Goal: Communication & Community: Answer question/provide support

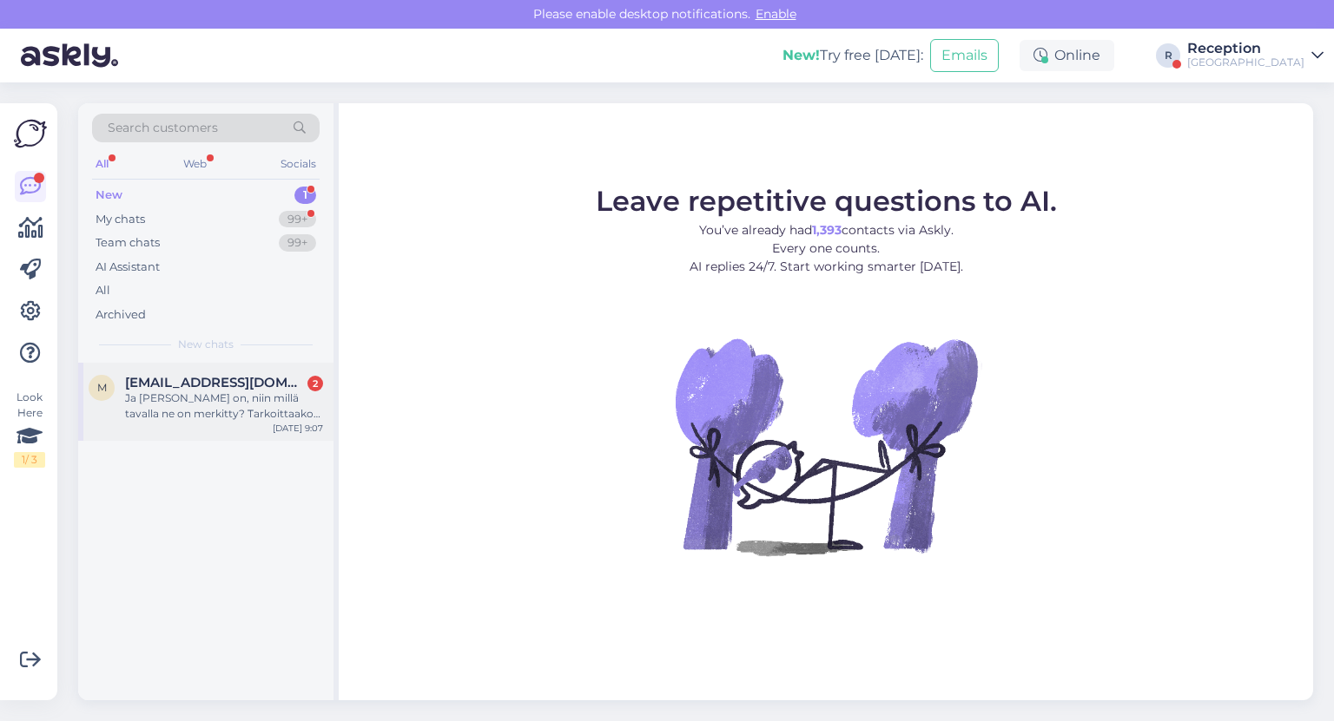
click at [223, 396] on div "Ja [PERSON_NAME] on, niin millä tavalla ne on merkitty? Tarkoittaako teillä esi…" at bounding box center [224, 406] width 198 height 31
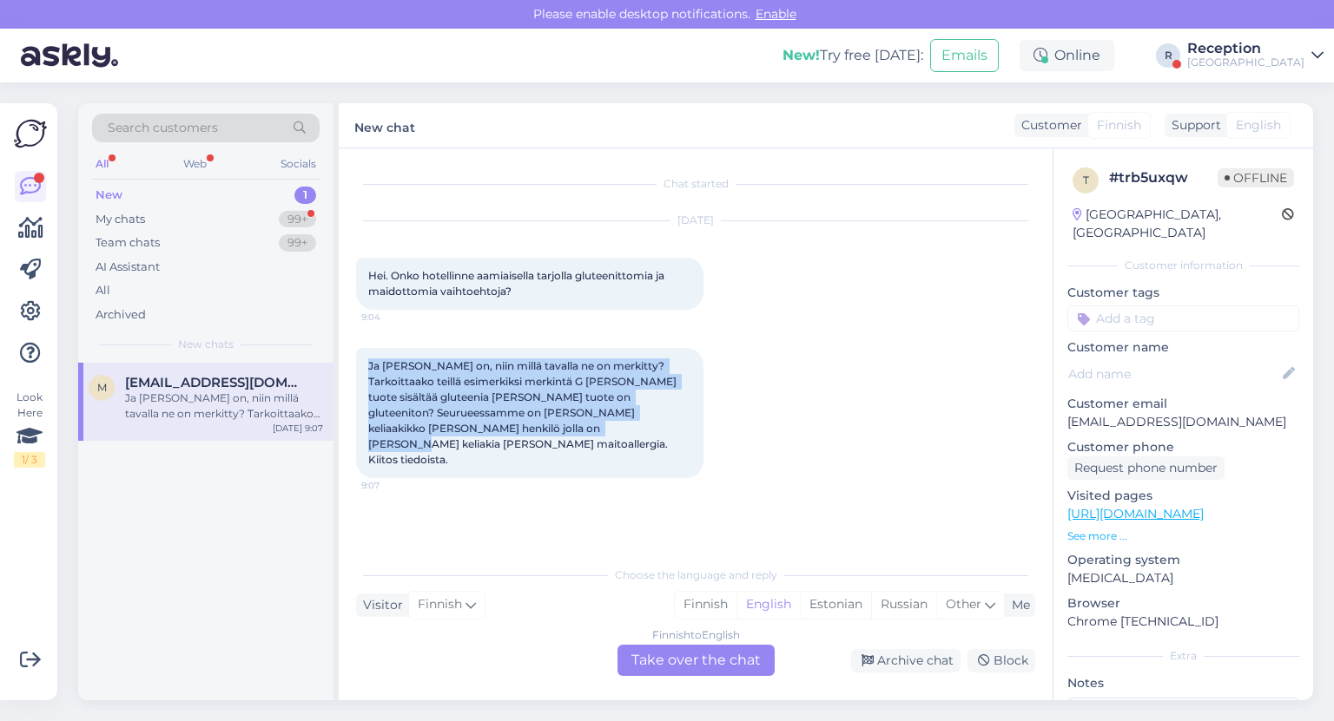
drag, startPoint x: 442, startPoint y: 433, endPoint x: 351, endPoint y: 366, distance: 113.6
click at [351, 366] on div "Chat started [DATE] Hei. Onko hotellinne aamiaisella tarjolla gluteenittomia ja…" at bounding box center [696, 424] width 714 height 552
copy span "Ja [PERSON_NAME] on, niin millä tavalla ne on merkitty? Tarkoittaako teillä esi…"
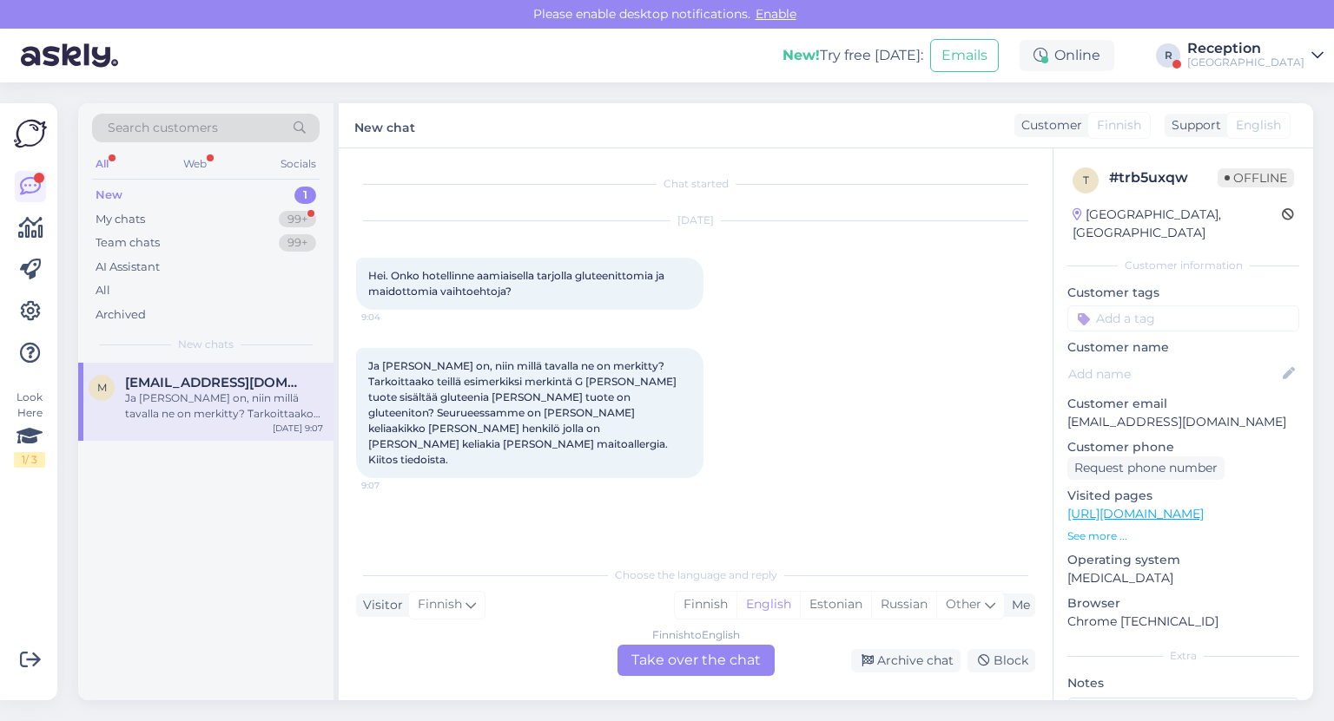
click at [736, 654] on div "Finnish to English Take over the chat" at bounding box center [695, 660] width 157 height 31
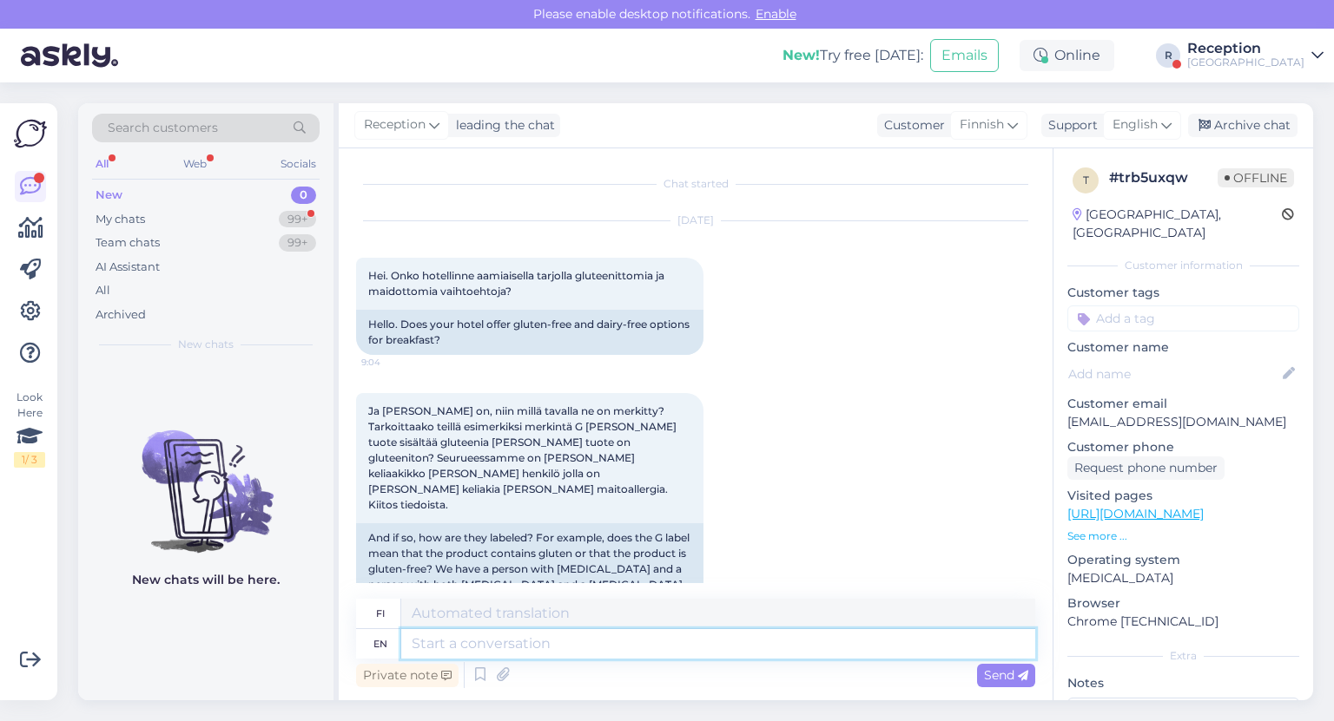
click at [623, 634] on textarea at bounding box center [718, 644] width 634 height 30
type textarea "Hello,"
type textarea "Hei,"
type textarea "Hello, The bre"
type textarea "Hei, The"
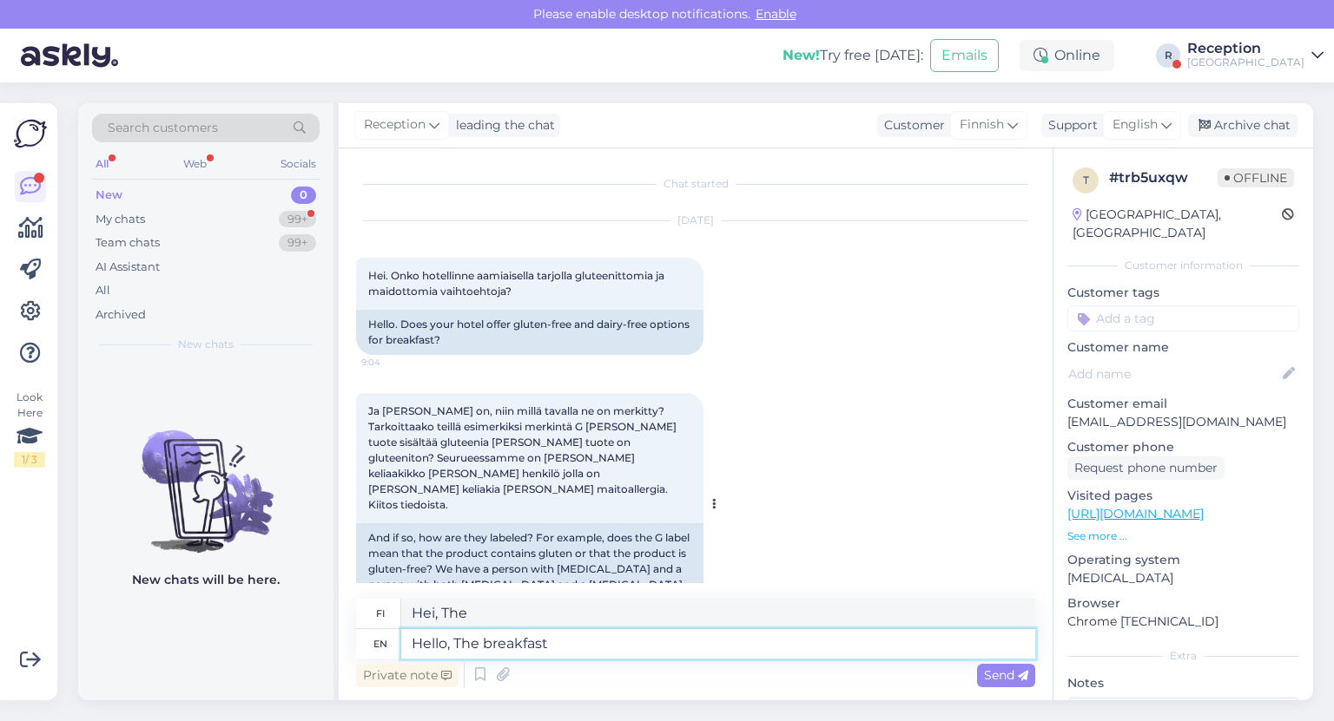
type textarea "Hello, The breakfast i"
type textarea "Hei, aamiainen"
type textarea "Hello, The breakfast is a"
type textarea "Hei, aamiainen on"
type textarea "Hello, The breakfast is a buffee"
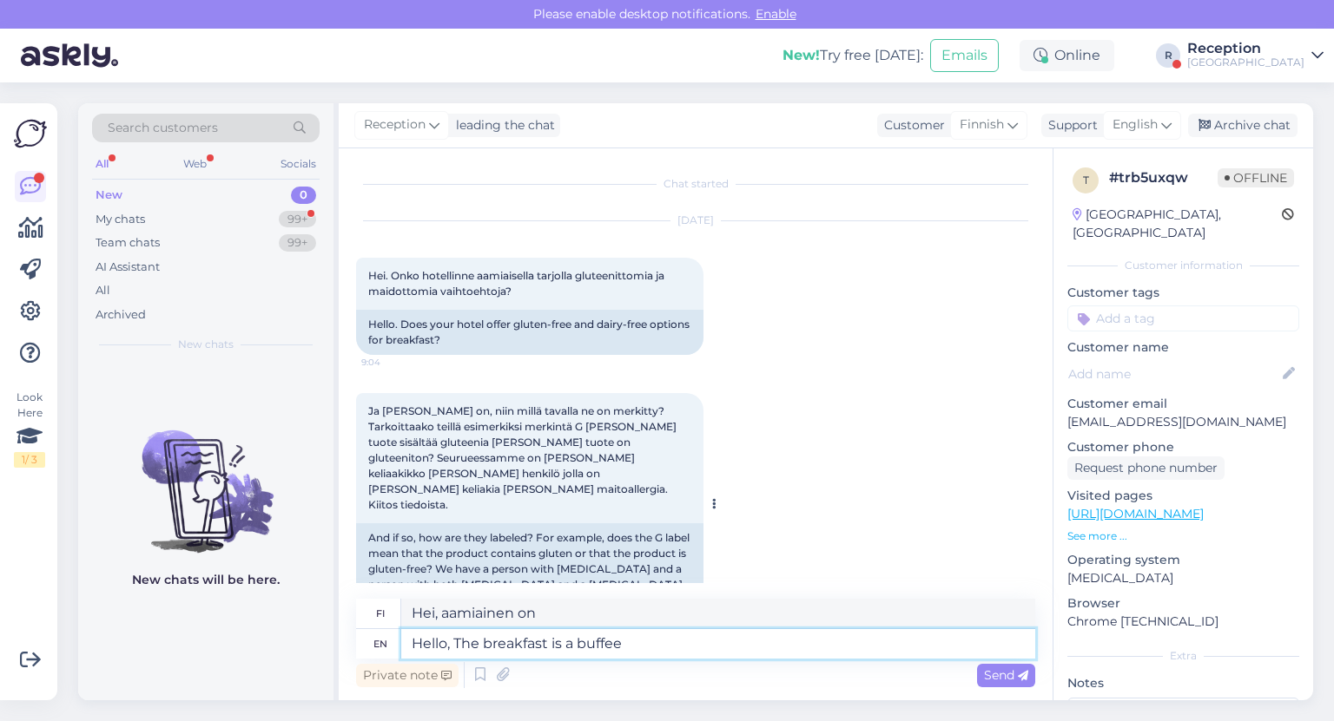
type textarea "Hei, aamiainen on buffet-tyylinen."
type textarea "Hello, The breakfast is a buffet that"
type textarea "Hei, aamiainen on buffet-aamiainen"
type textarea "Hello, The breakfast is a buffet that d"
type textarea "Hei, aamiainen on buffet-tyyppinen"
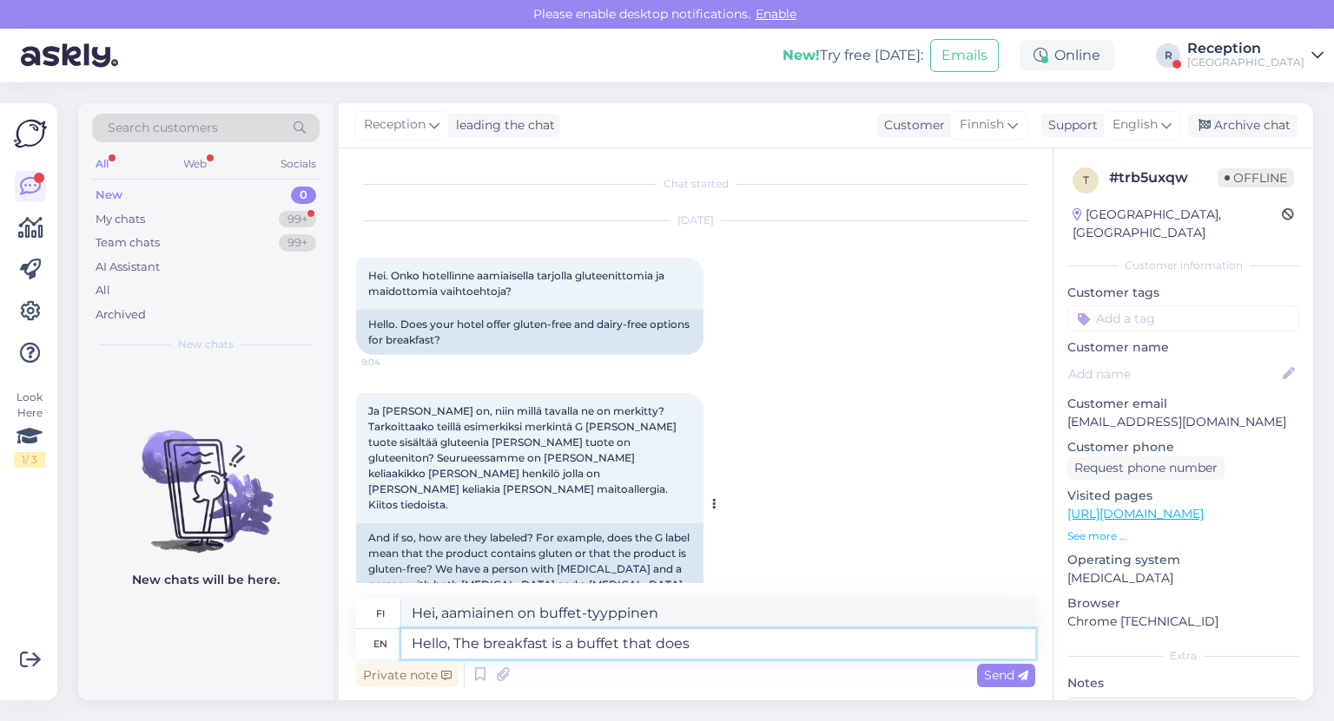
type textarea "Hello, The breakfast is a buffet that does"
type textarea "Hei, aamiainen on buffet-aamiainen, joka ei"
type textarea "Hello, The breakfast is a buffet that does have"
type textarea "Hei, aamiainen on buffet-aamiainen, jossa on"
type textarea "Hello, The breakfast is a buffet that does have gluten and"
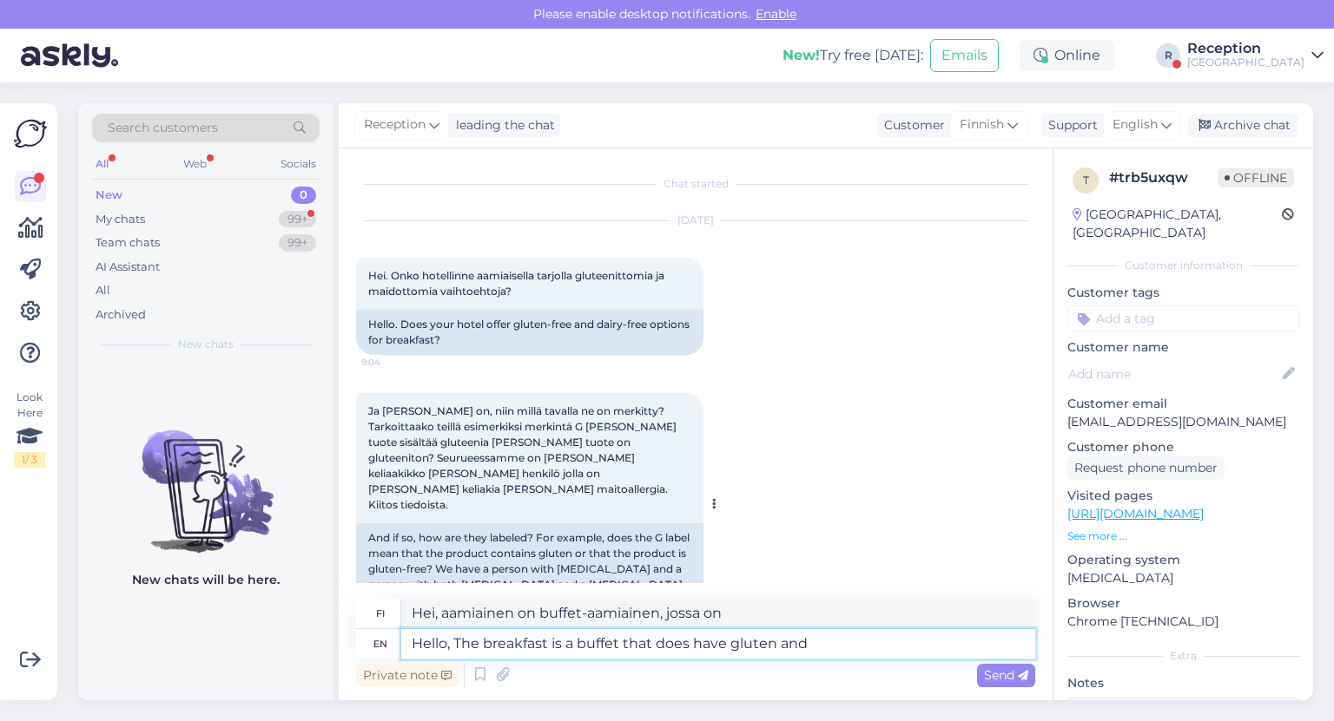
type textarea "Hei, aamiainen on buffet, jossa ei ole gluteenia."
type textarea "Hello, The breakfast is a buffet that does have gluten and a"
type textarea "Hei, aamiainen on buffet-aamiainen, jossa ei ole gluteenia ja"
type textarea "Hello, The breakfast is a buffet that does have gluten and diary f"
type textarea "Hei, aamiainen on buffet, jossa ei ole gluteenia ja maitotuotteita."
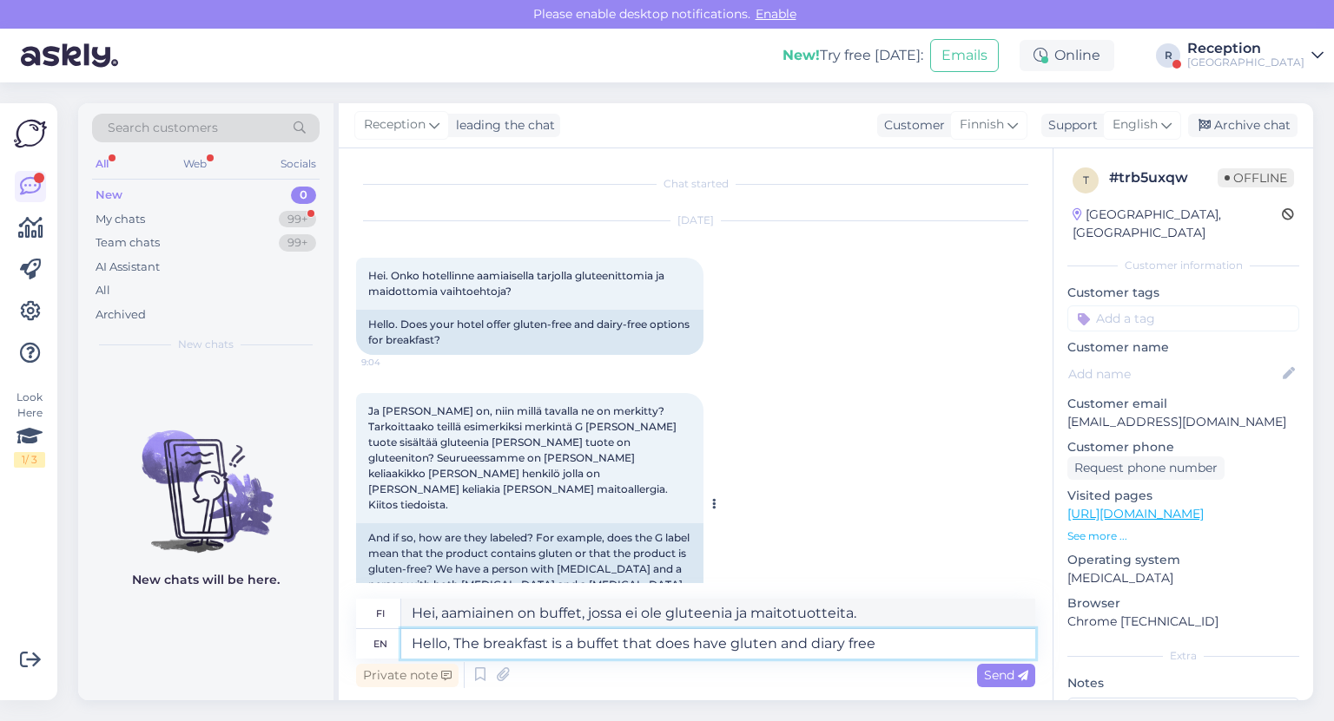
type textarea "Hello, The breakfast is a buffet that does have gluten and diary free"
type textarea "Hei, aamiainen on buffet, jossa on gluteenittomia ja maitotuotteita."
type textarea "Hello, The breakfast is a buffet that does have gluten and diary free options t…"
type textarea "Hei, aamiainen on buffet, jossa on gluteenittomia ja maidottomia vaihtoehtoja."
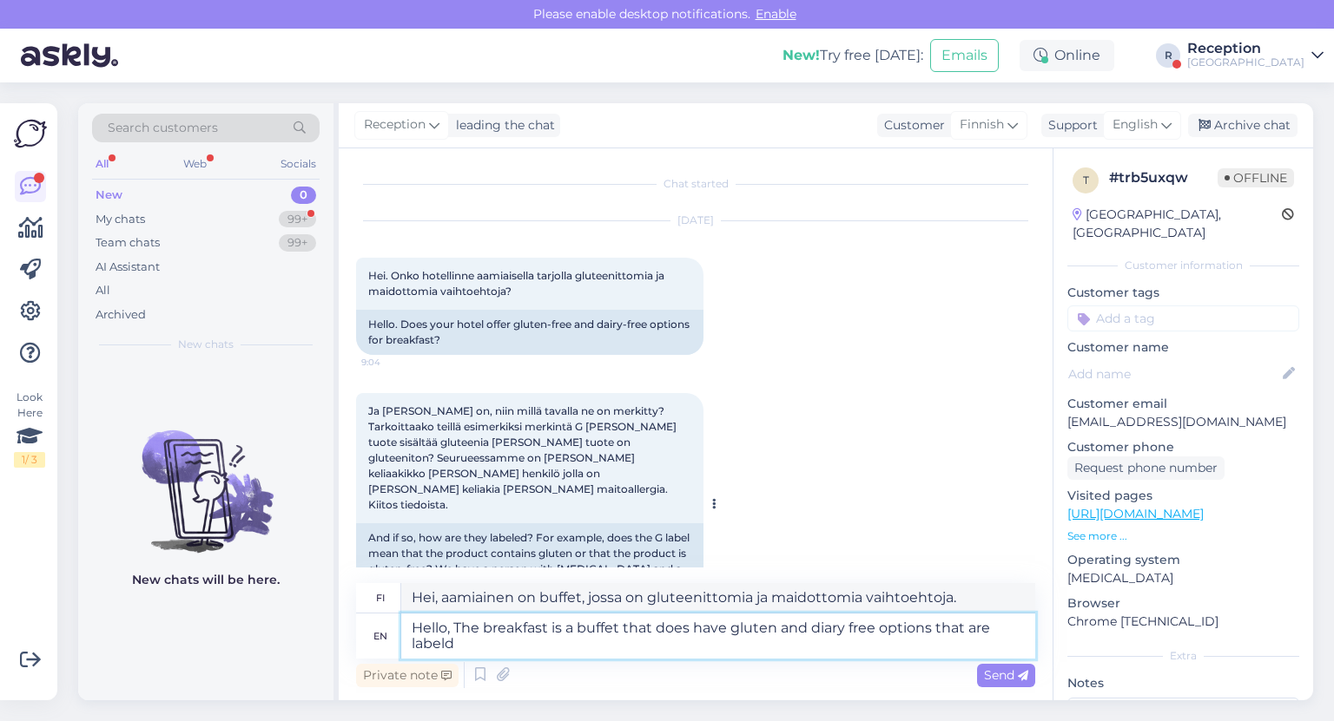
type textarea "Hello, The breakfast is a buffet that does have gluten and diary free options t…"
type textarea "Hei, aamiainen on buffet, jossa on gluteenittomia ja maidottomia vaihtoehtoja, …"
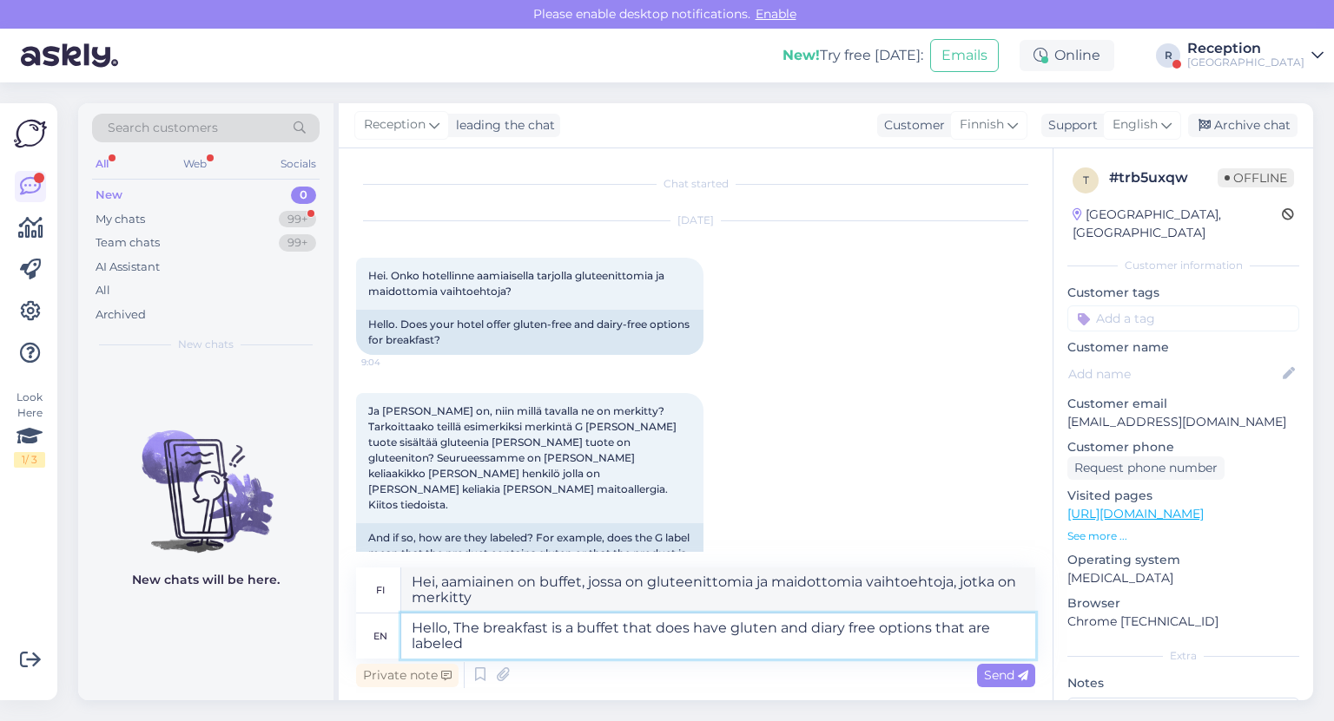
drag, startPoint x: 698, startPoint y: 649, endPoint x: 170, endPoint y: 559, distance: 535.4
click at [663, 646] on textarea "Hello, The breakfast is a buffet that does have gluten and diary free options t…" at bounding box center [718, 636] width 634 height 45
click at [881, 649] on textarea "Hello, The breakfast is a buffet that does have gluten and diary free options t…" at bounding box center [718, 636] width 634 height 45
click at [903, 647] on textarea "Hello, The breakfast is a buffet that does have gluten and diary free options t…" at bounding box center [718, 636] width 634 height 45
click at [844, 641] on textarea "Hello, The breakfast is a buffet that does have gluten and diary free options t…" at bounding box center [718, 636] width 634 height 45
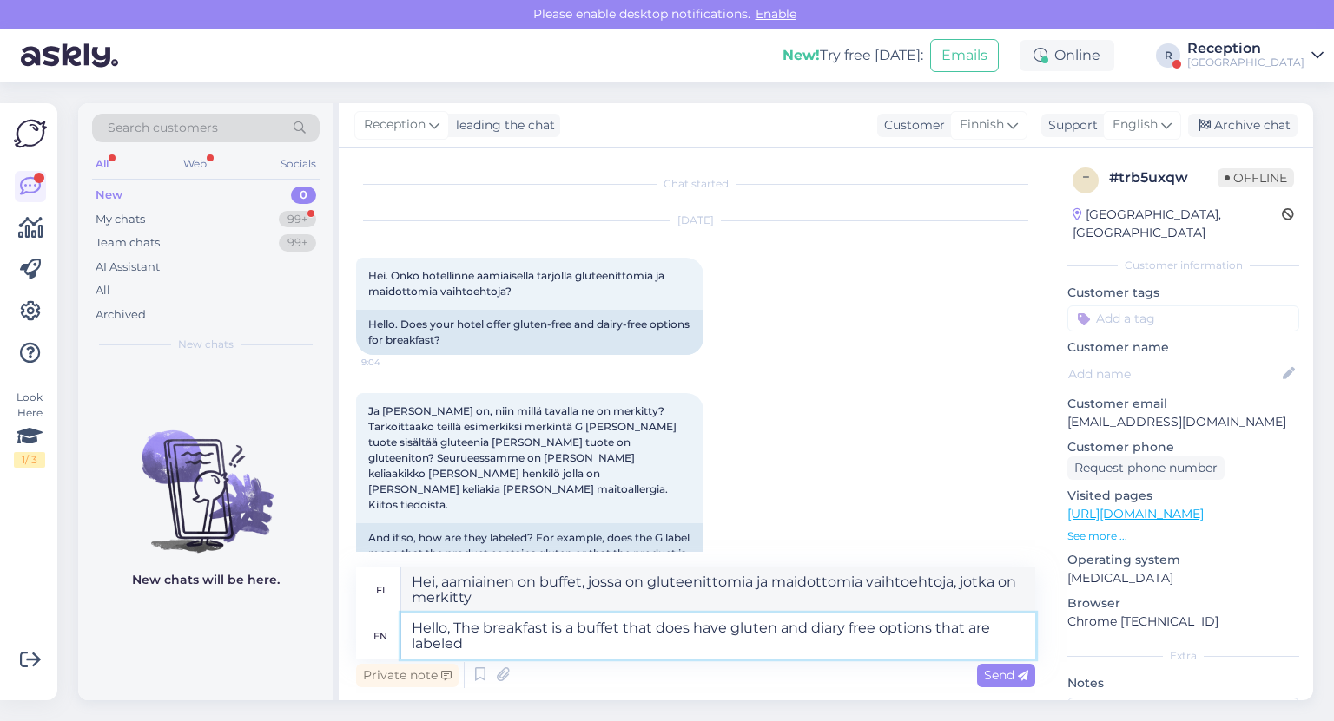
click at [836, 651] on textarea "Hello, The breakfast is a buffet that does have gluten and diary free options t…" at bounding box center [718, 636] width 634 height 45
click at [965, 648] on textarea "Hello, The breakfast is a buffet that does have gluten and diary free options t…" at bounding box center [718, 636] width 634 height 45
type textarea "Hello, The breakfast is a buffet that does have gluten and diary free options t…"
type textarea "Hei, aamiainen on buffet, jossa on gluteenittomia ja maidottomia vaihtoehtoja, …"
type textarea "Hello, The breakfast is a buffet that does have gluten and diary free options t…"
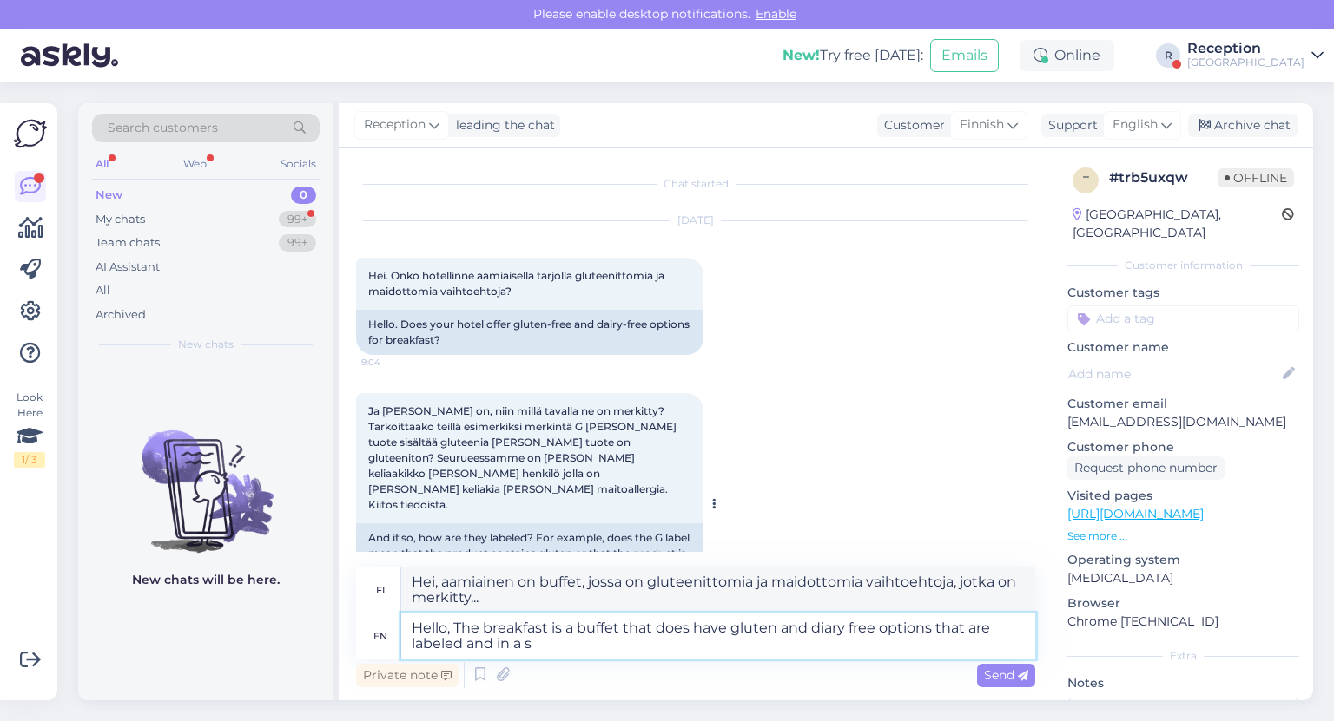
type textarea "Hei, aamiainen on buffet, jossa on gluteenittomia ja maidottomia vaihtoehtoja, …"
type textarea "Hello, The breakfast is a buffet that does have gluten and diary free options t…"
type textarea "Hei, [PERSON_NAME] on buffet, jossa on gluteenittomia ja maidottomia vaihtoehto…"
type textarea "Hello, The breakfast is a buffet that does have gluten and diary free options t…"
type textarea "Hei, aamiainen on buffet, jossa on gluteenittomia ja maidottomia vaihtoehtoja, …"
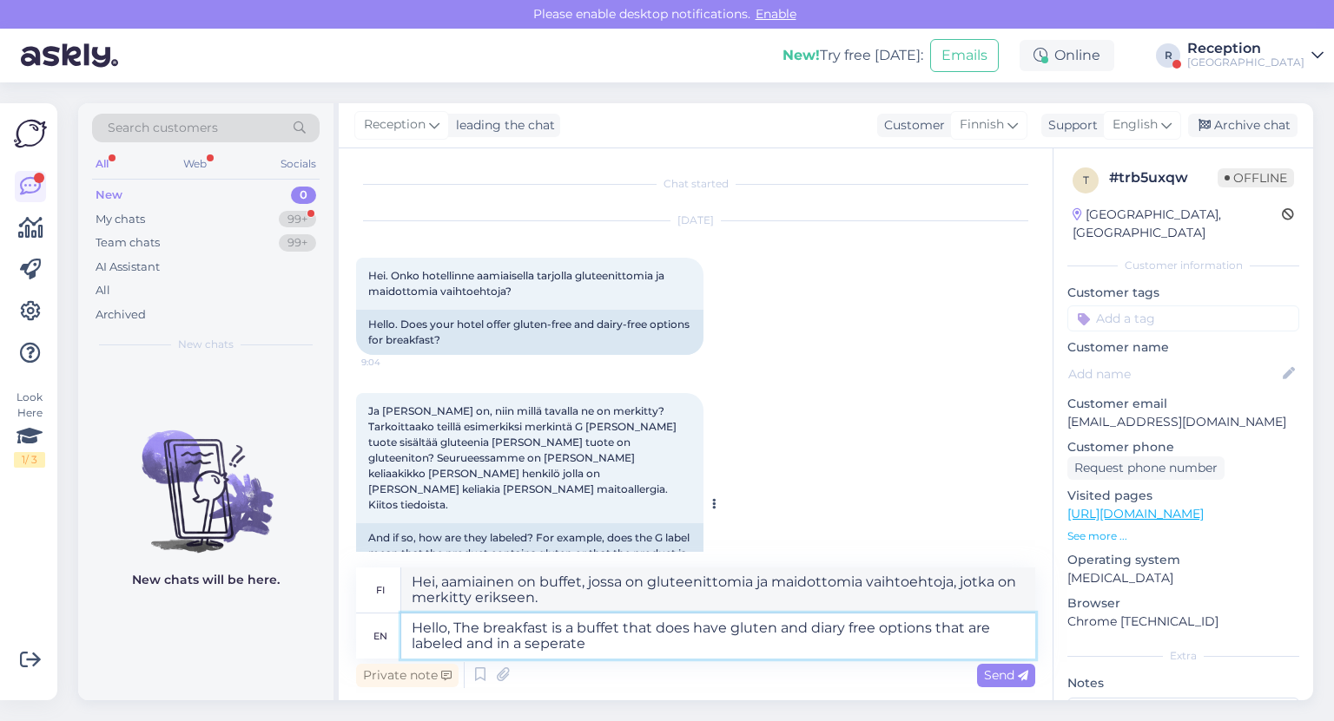
type textarea "Hello, The breakfast is a buffet that does have gluten and diary free options t…"
type textarea "Hei, [PERSON_NAME] on buffet, jossa on gluteenittomia ja maidottomia vaihtoehto…"
type textarea "Hello, The breakfast is a buffet that does have gluten and diary free options t…"
type textarea "Hei, aamiainen on buffet, jossa on gluteenittomia ja maidottomia vaihtoehtoja, …"
click at [893, 642] on textarea "Hello, The breakfast is a buffet that does have gluten and diary free options t…" at bounding box center [718, 636] width 634 height 45
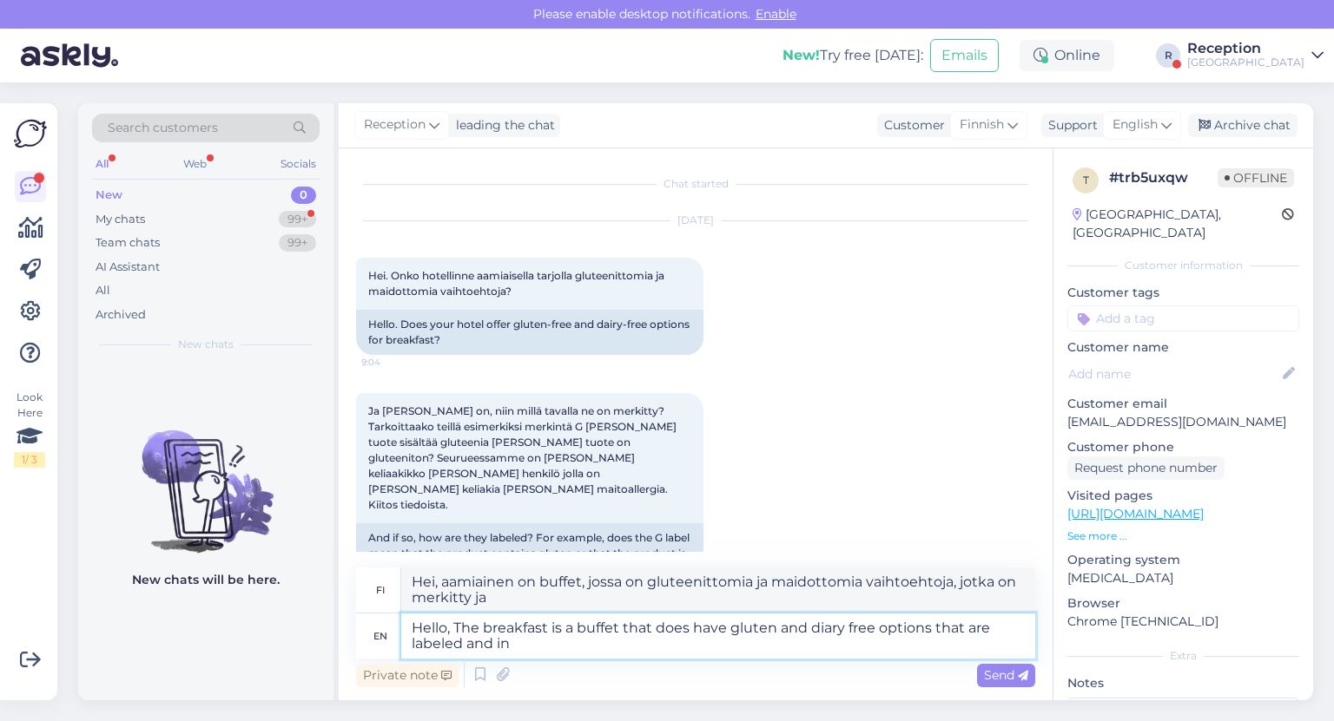
click at [750, 629] on textarea "Hello, The breakfast is a buffet that does have gluten and diary free options t…" at bounding box center [718, 636] width 634 height 45
click at [595, 684] on div "Private note Send" at bounding box center [695, 675] width 679 height 33
click at [616, 632] on textarea "Hello, The breakfast is a buffet that does have gluten and diary free options t…" at bounding box center [718, 636] width 634 height 45
click at [587, 653] on textarea "Hello, The breakfast is a buffet that does have gluten and diary free options t…" at bounding box center [718, 636] width 634 height 45
type textarea "Hello, The breakfast is a buffet that does have gluten and diary free options t…"
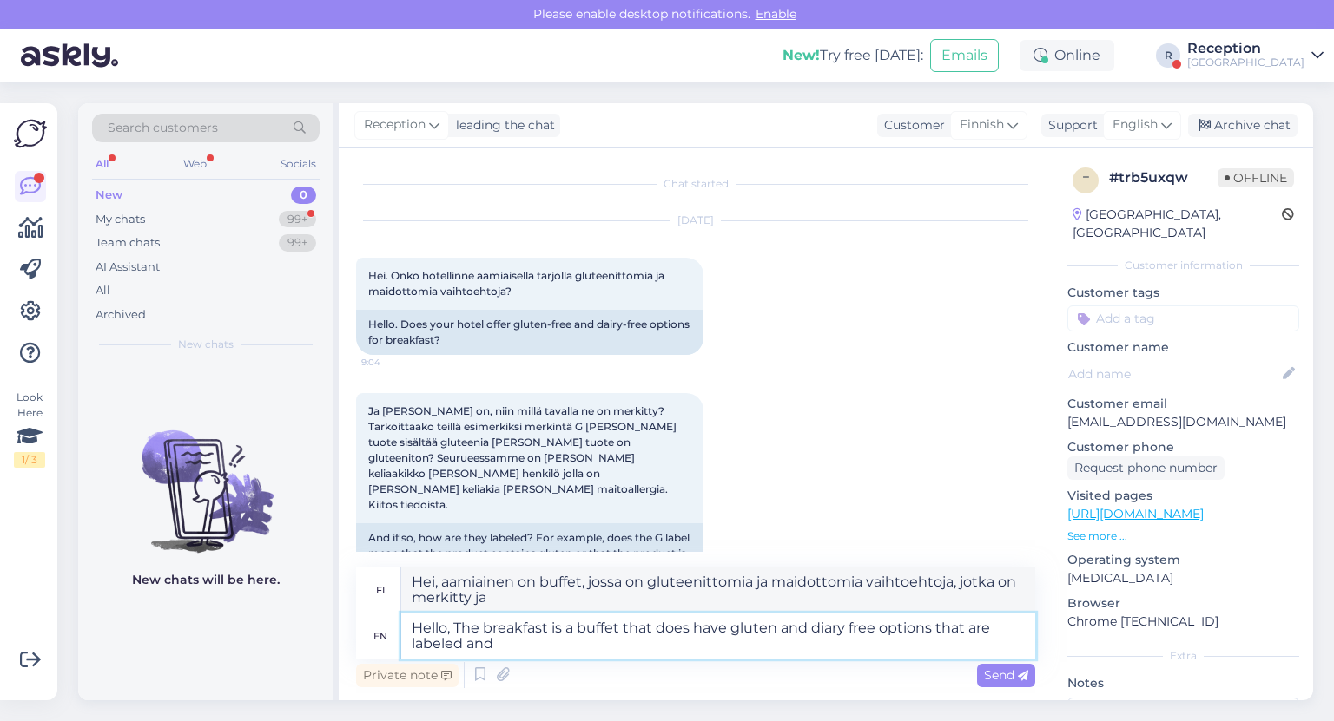
type textarea "Hei, aamiainen on buffet, jossa on gluteenittomia ja maidottomia vaihtoehtoja, …"
type textarea "Hello, The breakfast is a buffet that does have gluten and diary free options t…"
type textarea "Hei, aamiainen on buffet, jossa on gluteenittomia ja maidottomia vaihtoehtoja, …"
type textarea "Hello, The breakfast is a buffet that does have gluten and diary free options t…"
type textarea "Hei, aamiainen on buffet, jossa on gluteenittomia ja maidottomia vaihtoehtoja, …"
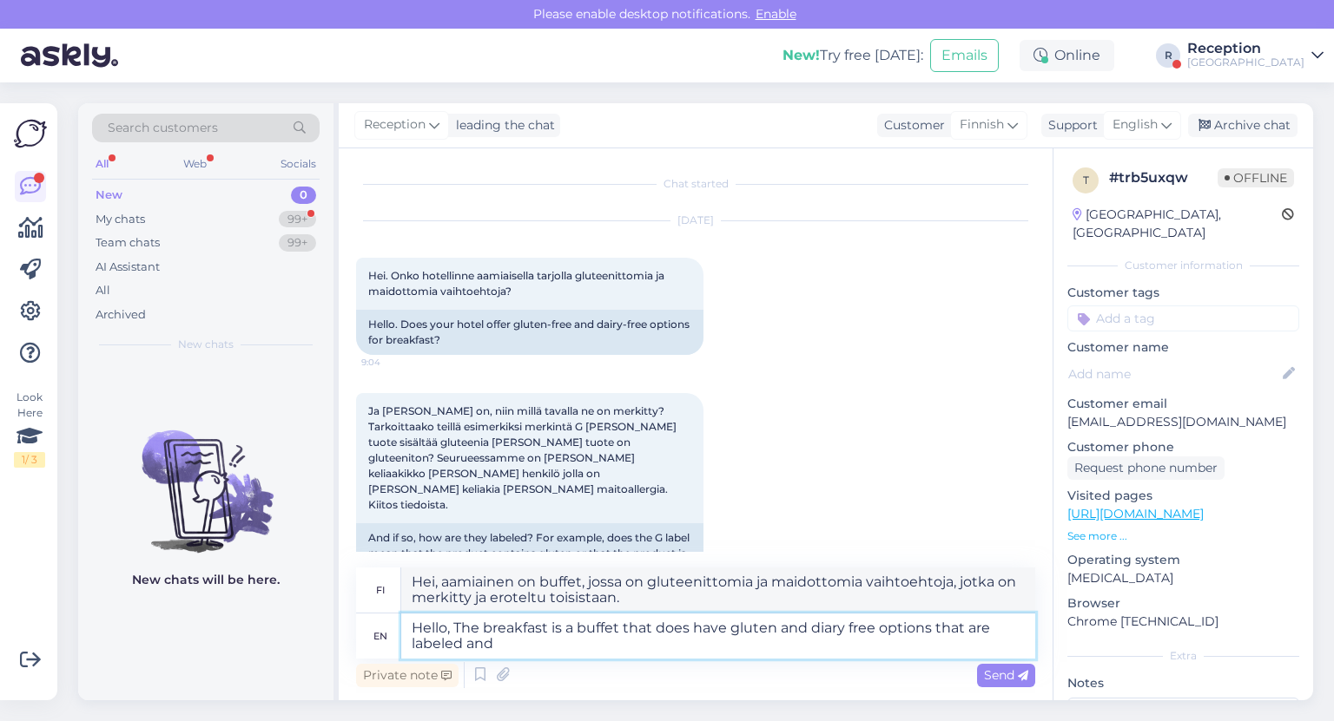
type textarea "Hello, The breakfast is a buffet that does have gluten and diary free options t…"
type textarea "Hei, aamiainen on buffet, jossa on gluteenittomia ja maidottomia vaihtoehtoja, …"
click at [524, 660] on div "Private note Send" at bounding box center [695, 675] width 679 height 33
click at [524, 649] on textarea "Hello, The breakfast is a buffet that does have gluten and diary free options t…" at bounding box center [718, 636] width 634 height 45
type textarea "Hello, The breakfast is a buffet that does have gluten and diary free options t…"
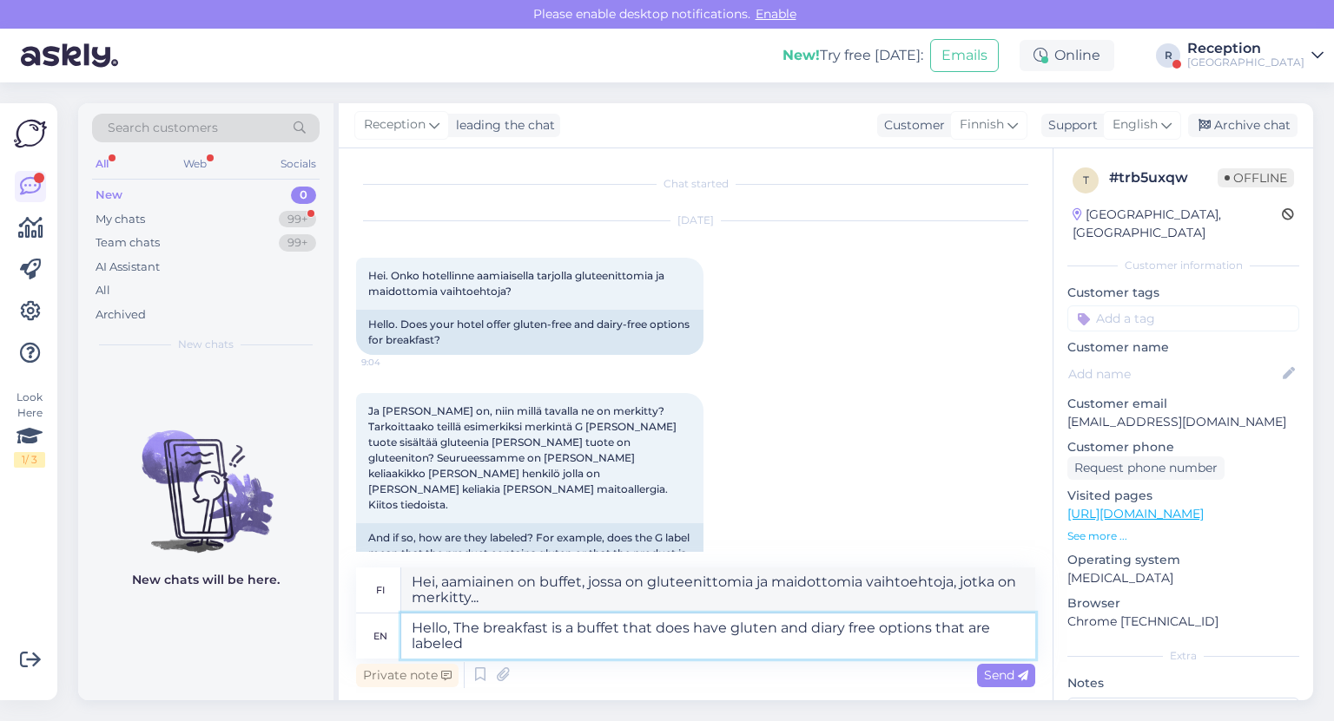
type textarea "Hei, aamiainen on buffet, jossa on gluteenittomia ja maidottomia vaihtoehtoja, …"
type textarea "Hello, The breakfast is a buffet that does have gluten and diary free options t…"
type textarea "Hei, aamiainen on buffet, jossa on gluteenittomia ja maidottomia vaihtoehtoja, …"
type textarea "Hello, The breakfast is a buffet that does have gluten and diary free options t…"
type textarea "Hei, aamiainen on buffet, jossa on gluteenittomia ja maidottomia vaihtoehtoja, …"
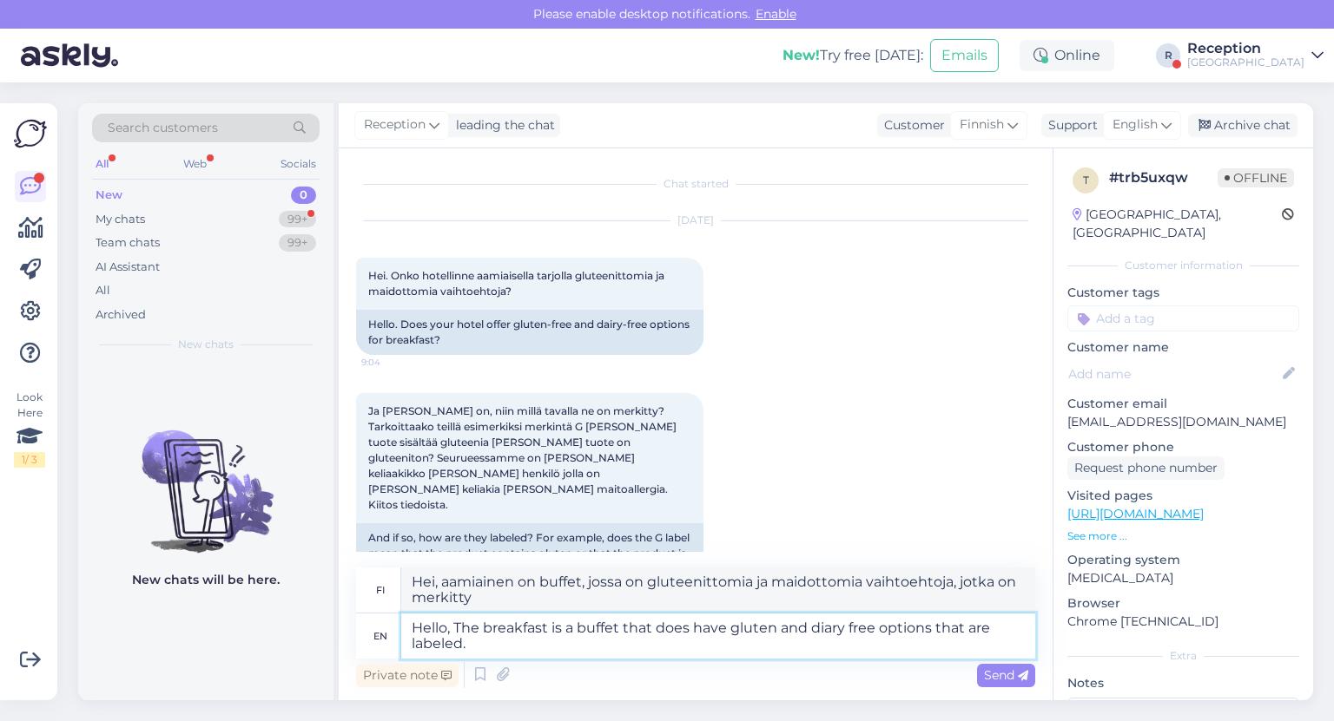
type textarea "Hello, The breakfast is a buffet that does have gluten and diary free options t…"
type textarea "Hei, Aamiainen on buffet, jossa on gluteenittomia ja maidottomia vaihtoehtoja, …"
type textarea "Hello, The breakfast is a buffet that does have gluten and diary free options t…"
type textarea "Hei, Aamiainen on buffet, jossa on myös gluteenittomia ja maidottomia vaihtoeht…"
type textarea "Hello, The breakfast is a buffet that does have gluten and diary free options t…"
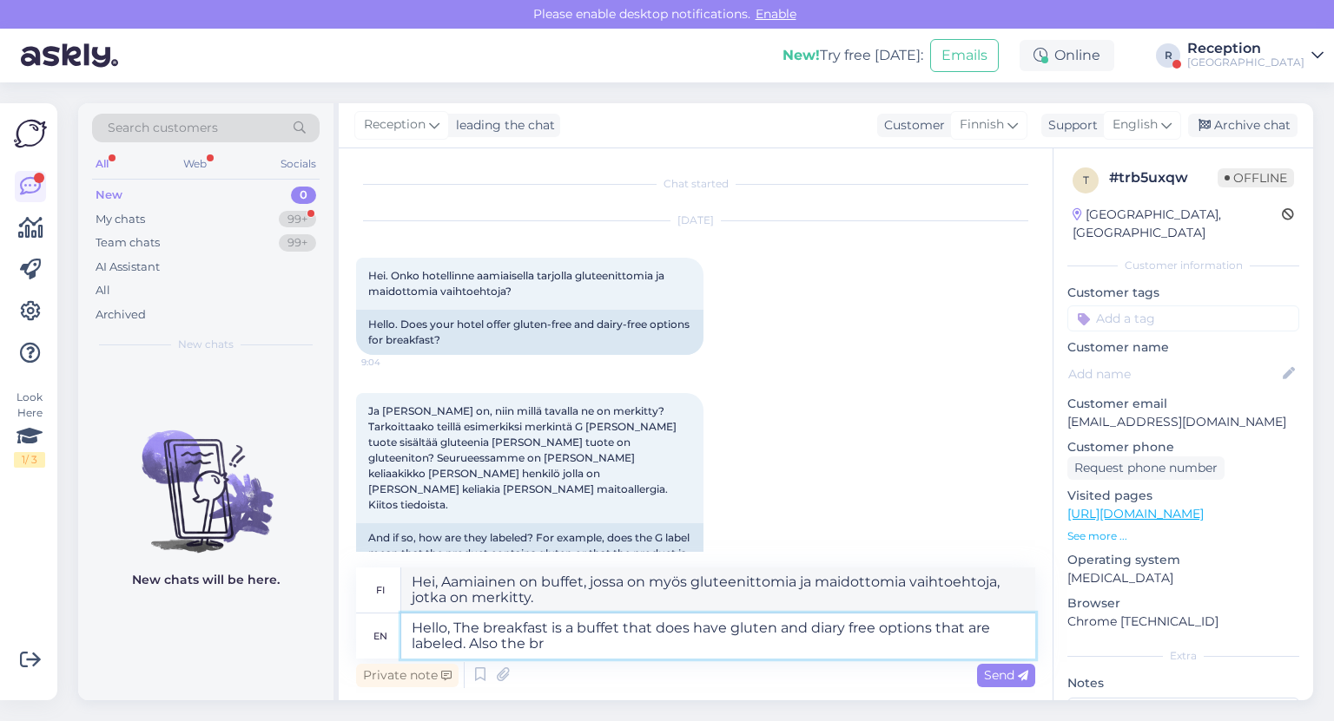
type textarea "Hei, Aamiainen on buffet, jossa on gluteenittomia ja maidottomia vaihtoehtoja, …"
type textarea "Hello, The breakfast is a buffet that does have gluten and diary free options t…"
type textarea "Hei, Aamiainen on buffet, jossa on gluteenittomia ja maidottomia vaihtoehtoja, …"
type textarea "Hello, The breakfast is a buffet that does have gluten and diary free options t…"
type textarea "Hei, Aamiainen on buffet, jossa on gluteenittomia ja maidottomia vaihtoehtoja, …"
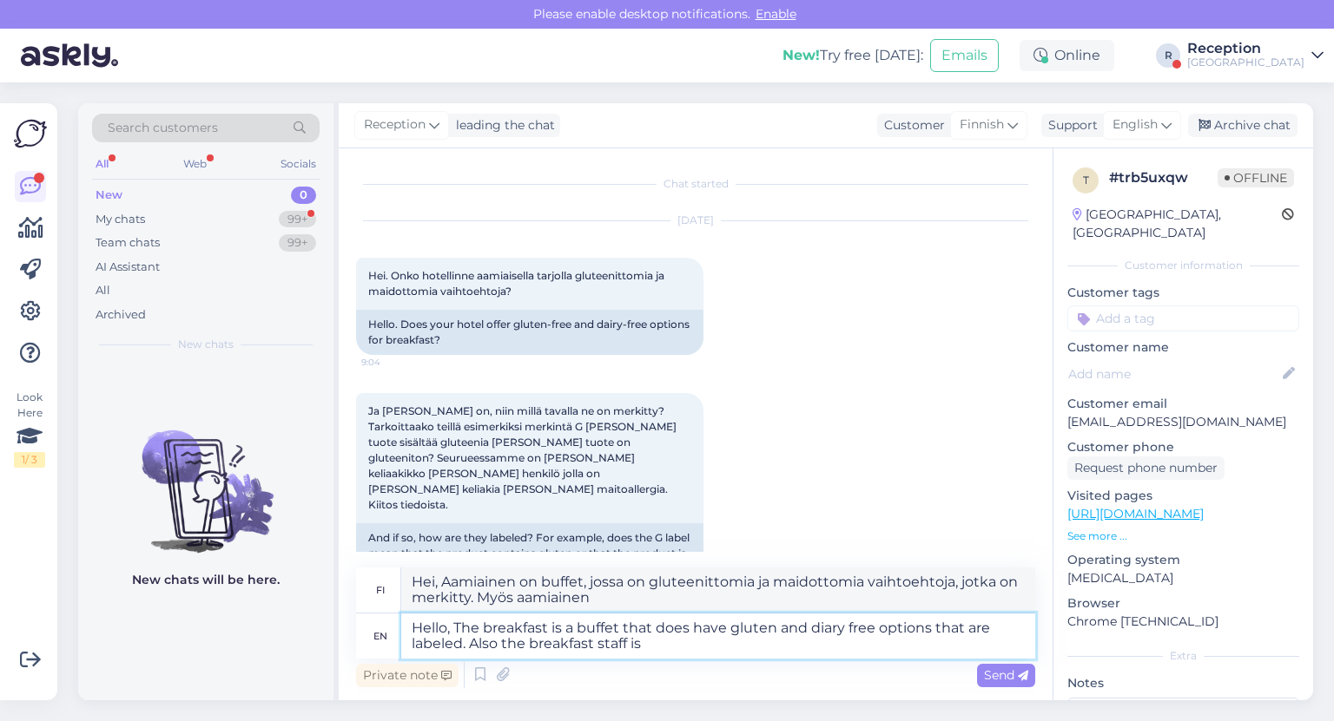
type textarea "Hello, The breakfast is a buffet that does have gluten and diary free options t…"
type textarea "Hei, Aamiainen on buffet, jossa on gluteenittomia ja maidottomia vaihtoehtoja, …"
type textarea "Hello, The breakfast is a buffet that does have gluten and diary free options t…"
type textarea "Hei, Aamiainen on buffet, jossa on gluteenittomia ja maidottomia vaihtoehtoja, …"
type textarea "Hello, The breakfast is a buffet that does have gluten and diary free options t…"
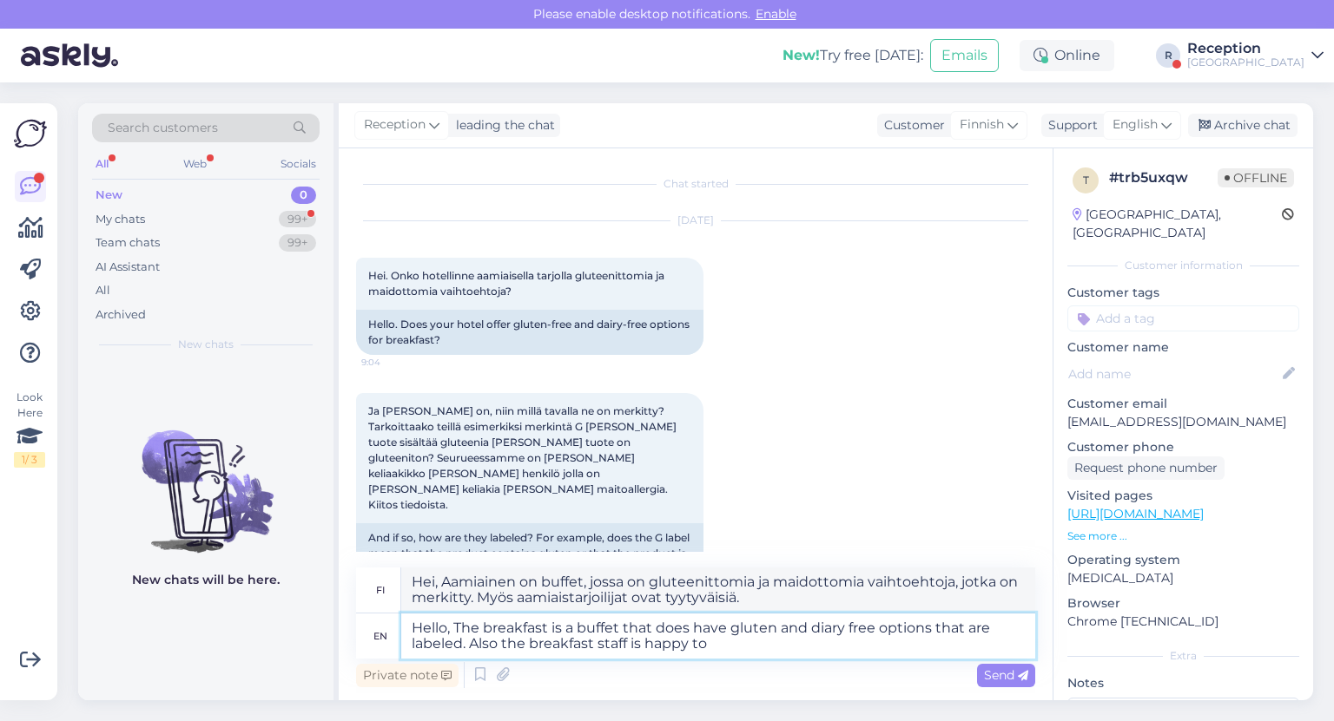
type textarea "Hei, Aamiainen on buffet, jossa on gluteenittomia ja maidottomia vaihtoehtoja, …"
type textarea "Hello, The breakfast is a buffet that does have gluten and diary free options t…"
type textarea "Hei, Aamiainen on buffet, jossa on gluteenittomia ja maidottomia vaihtoehtoja, …"
type textarea "Hello, The breakfast is a buffet that does have gluten and diary free options t…"
type textarea "Hei, Aamiainen on buffet, jossa on gluteenittomia ja maidottomia vaihtoehtoja, …"
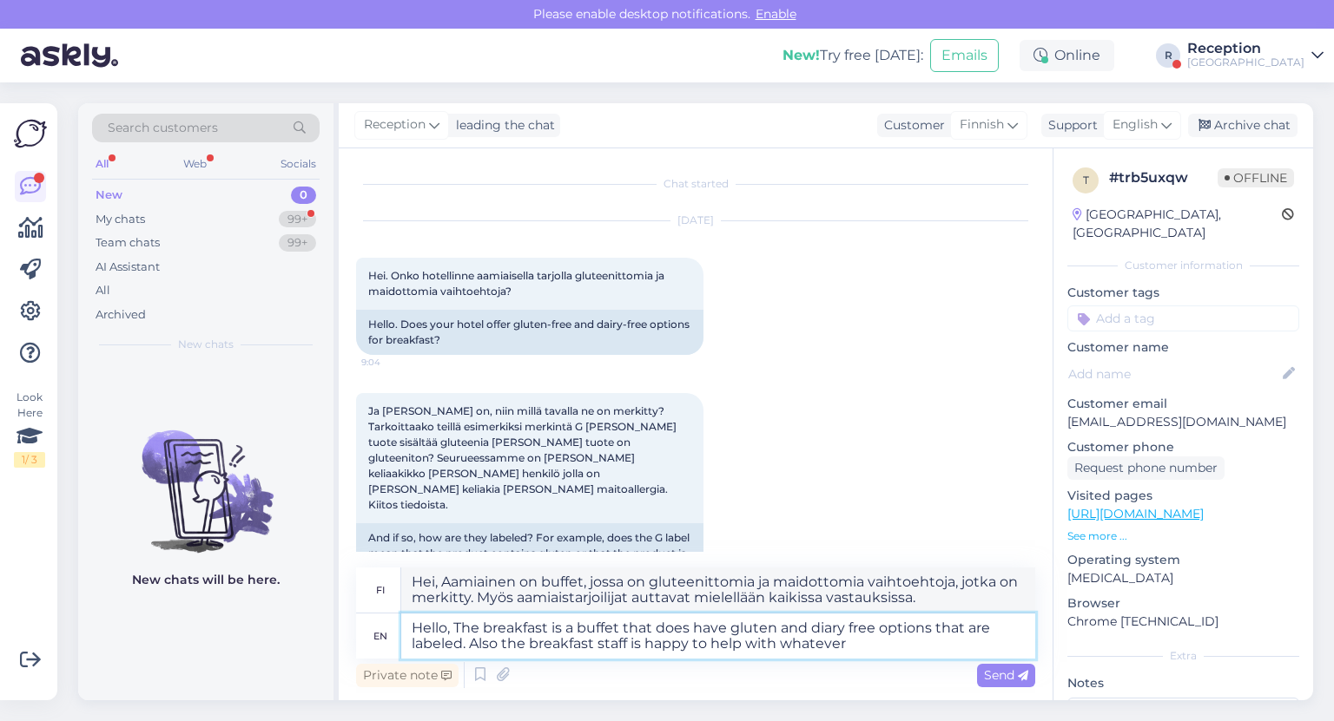
type textarea "Hello, The breakfast is a buffet that does have gluten and diary free options t…"
type textarea "Hei, Aamiainen on buffet, jossa on gluteenittomia ja maidottomia vaihtoehtoja, …"
type textarea "Hello, The breakfast is a buffet that does have gluten and diary free options t…"
type textarea "Hei, Aamiainen on buffet, jossa on gluteenittomia ja maidottomia vaihtoehtoja, …"
type textarea "Hello, The breakfast is a buffet that does have gluten and diary free options t…"
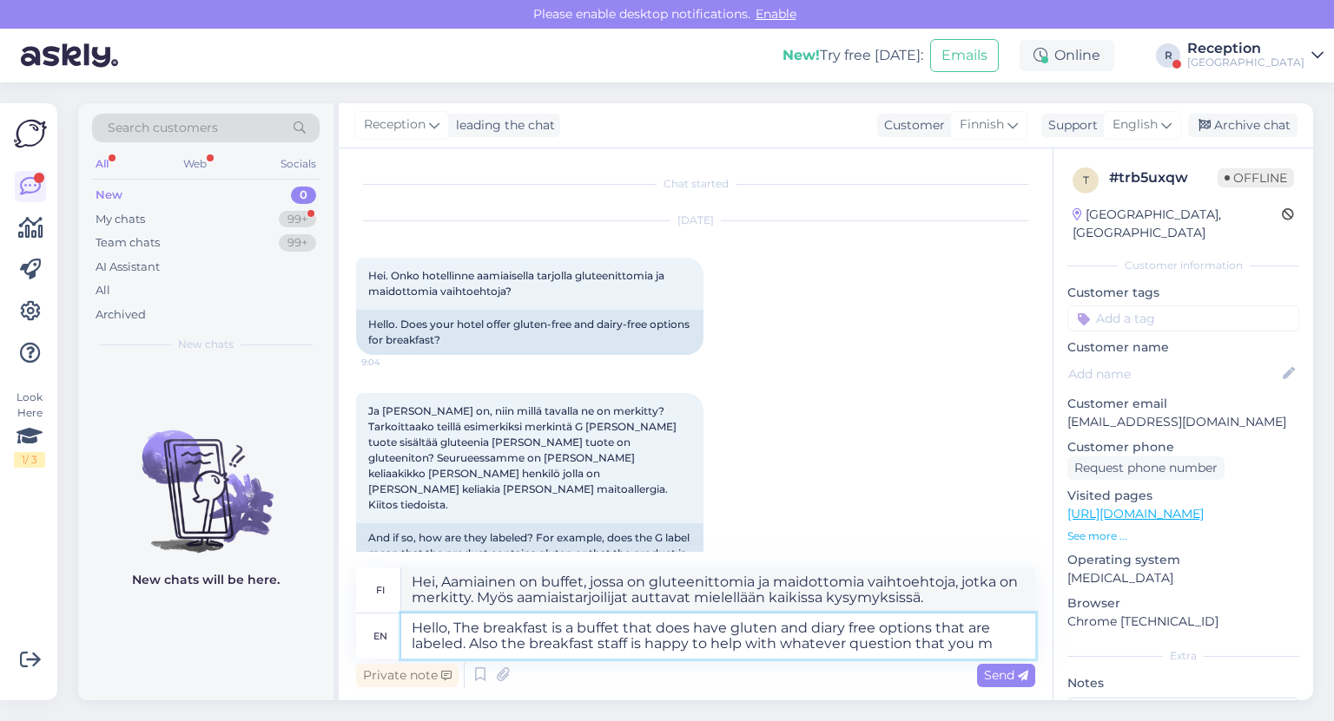
type textarea "Hei, Aamiainen on buffet, jossa on gluteenittomia ja maidottomia vaihtoehtoja, …"
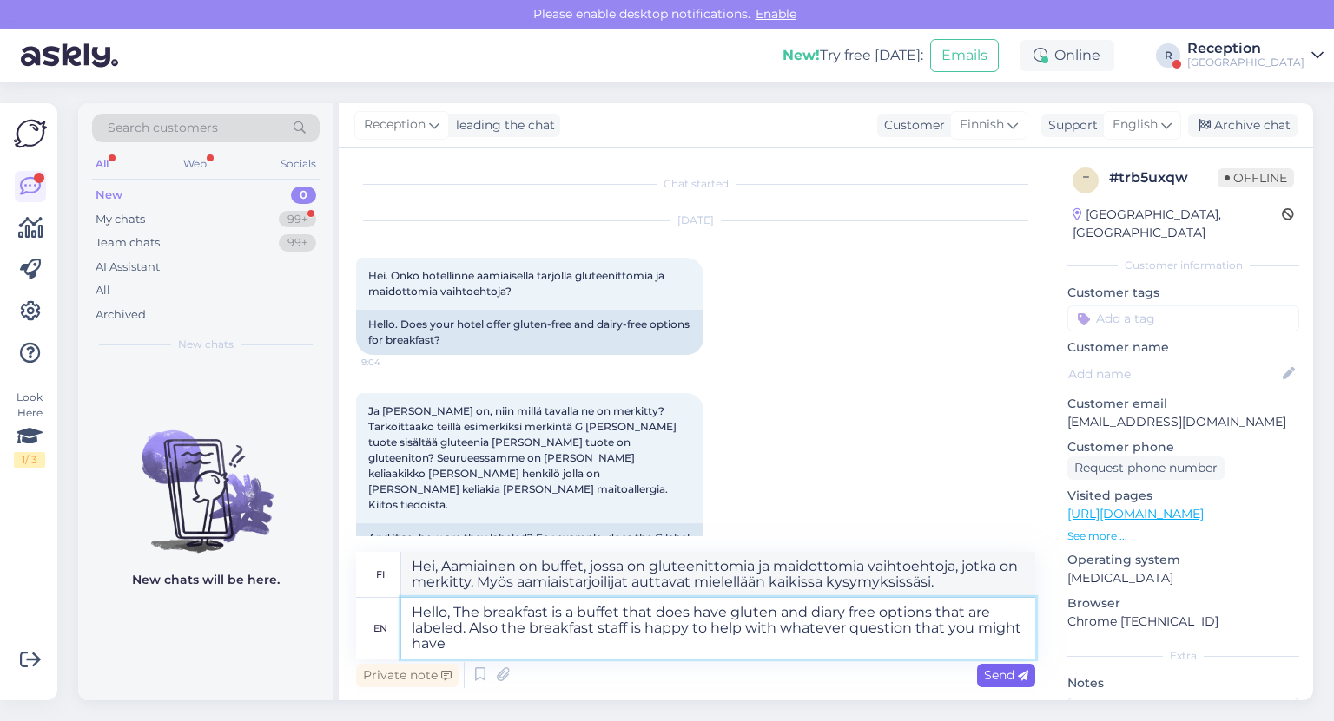
type textarea "Hello, The breakfast is a buffet that does have gluten and diary free options t…"
click at [1000, 670] on span "Send" at bounding box center [1006, 676] width 44 height 16
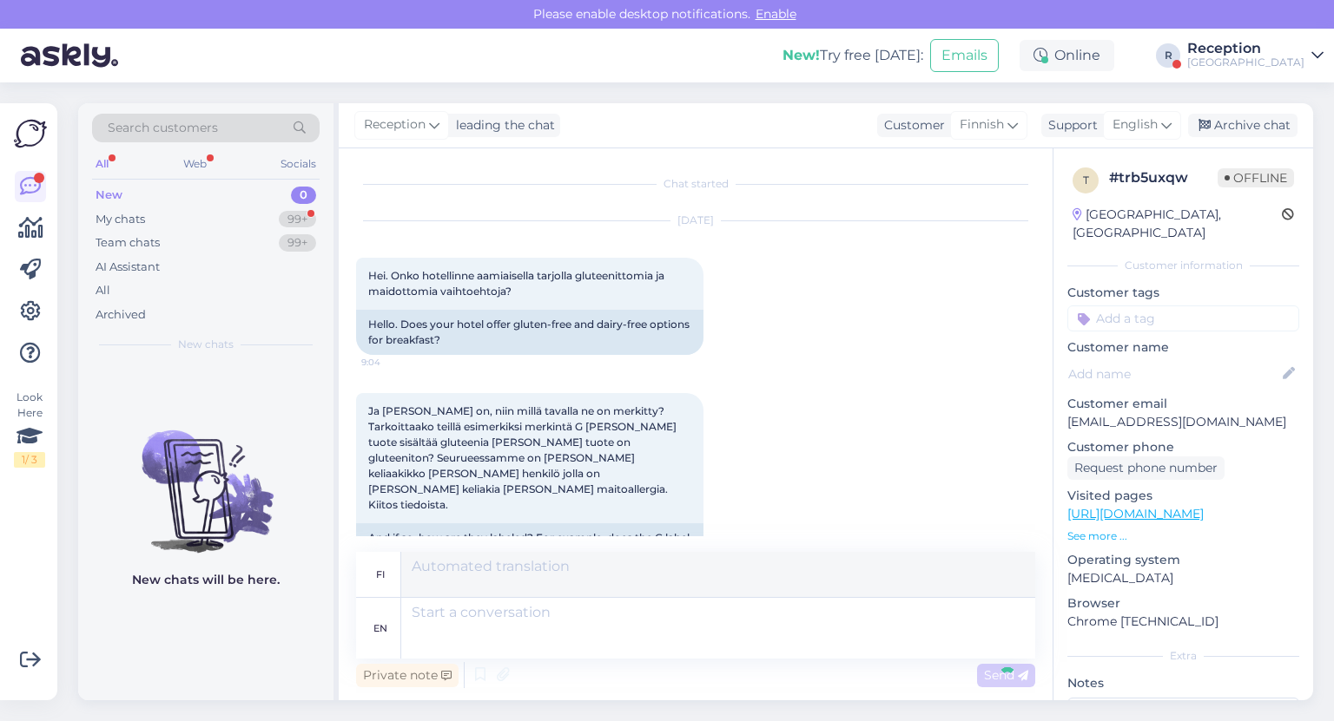
scroll to position [186, 0]
